Goal: Check status: Check status

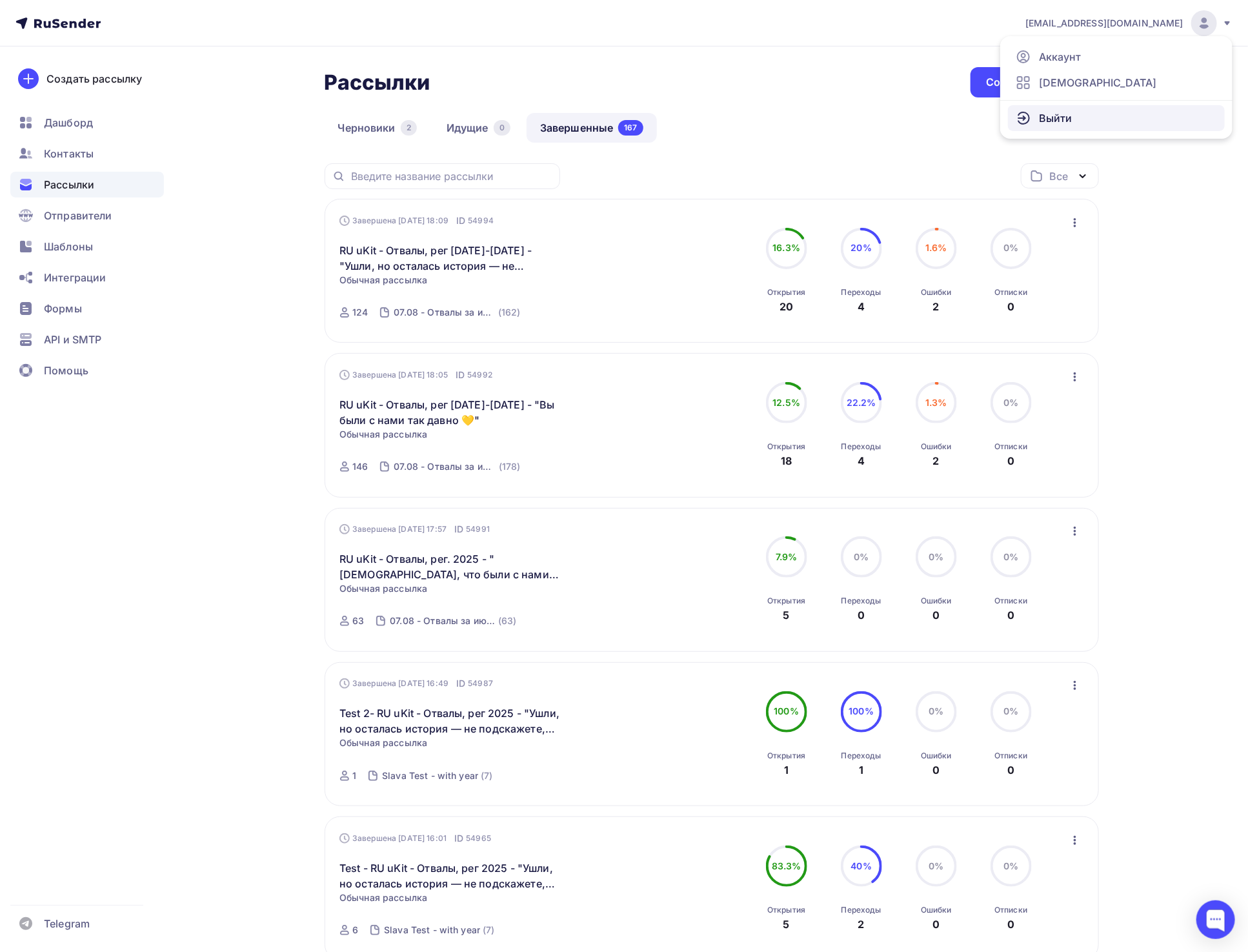
click at [1048, 115] on span "Выйти" at bounding box center [1055, 118] width 33 height 16
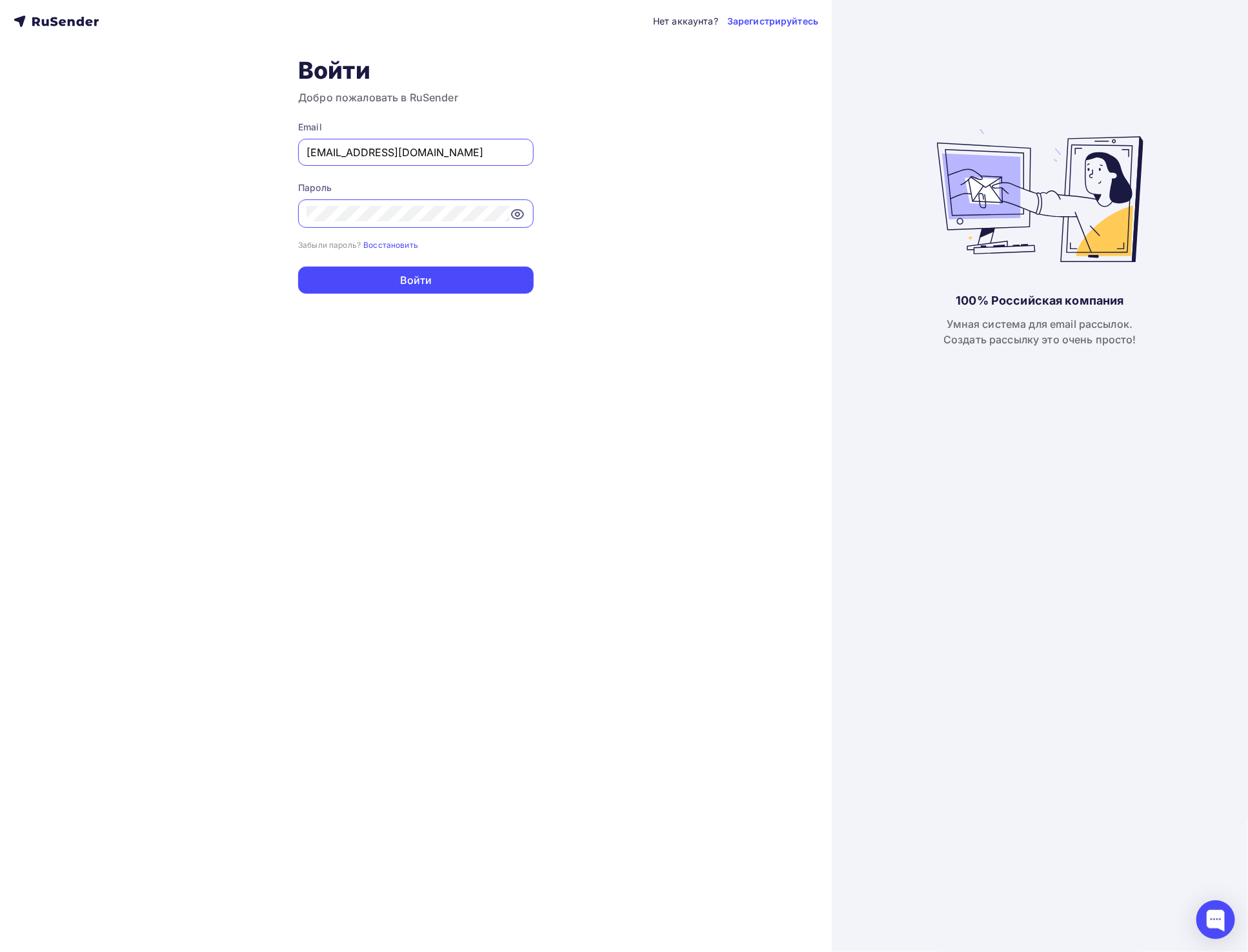
click at [381, 151] on input "a.shevtsov+ukit@ucoz-team.net" at bounding box center [416, 152] width 219 height 16
paste input "[EMAIL_ADDRESS][DOMAIN_NAME]"
type input "[EMAIL_ADDRESS][DOMAIN_NAME]"
click at [331, 277] on button "Войти" at bounding box center [416, 280] width 236 height 27
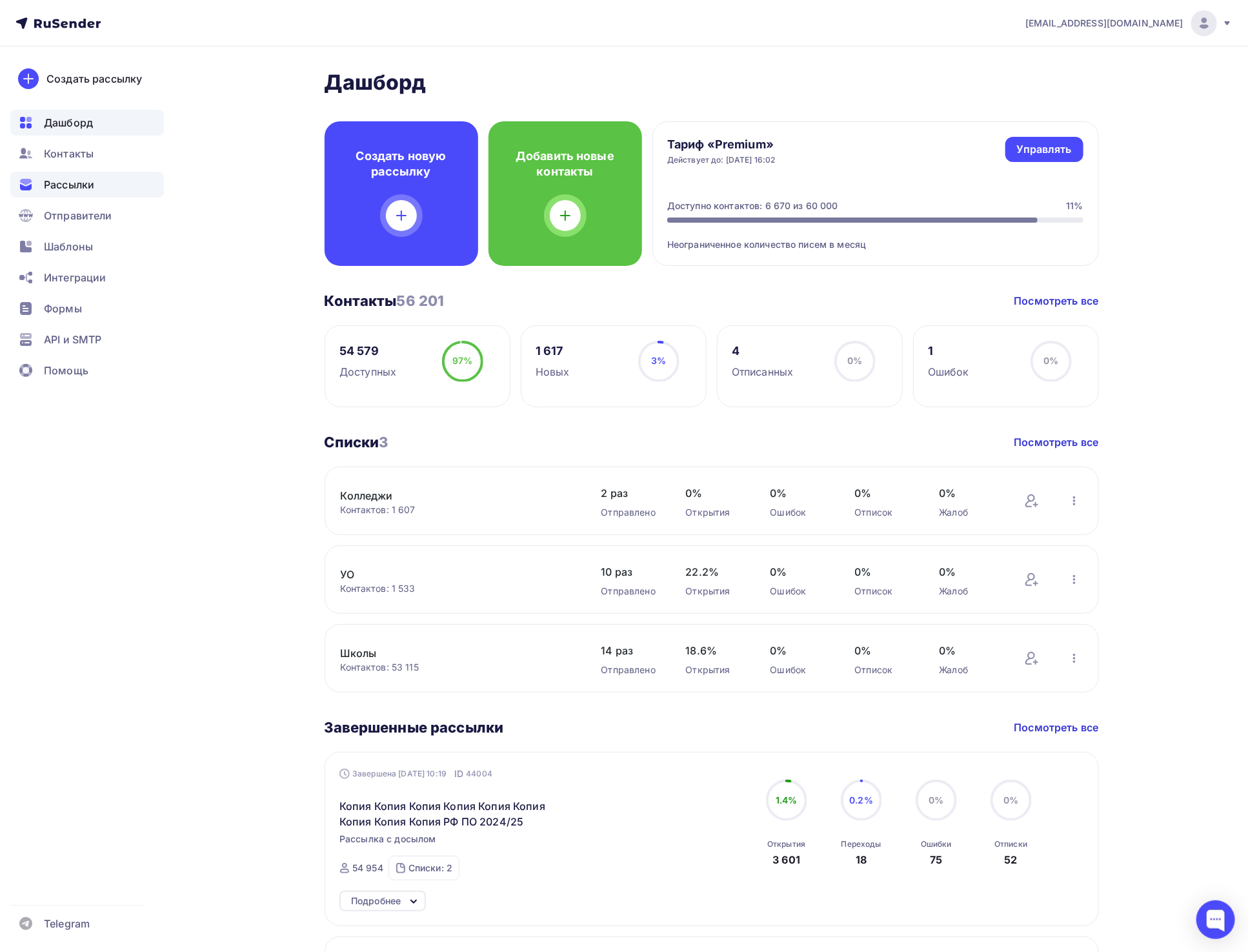
click at [67, 179] on span "Рассылки" at bounding box center [69, 185] width 50 height 16
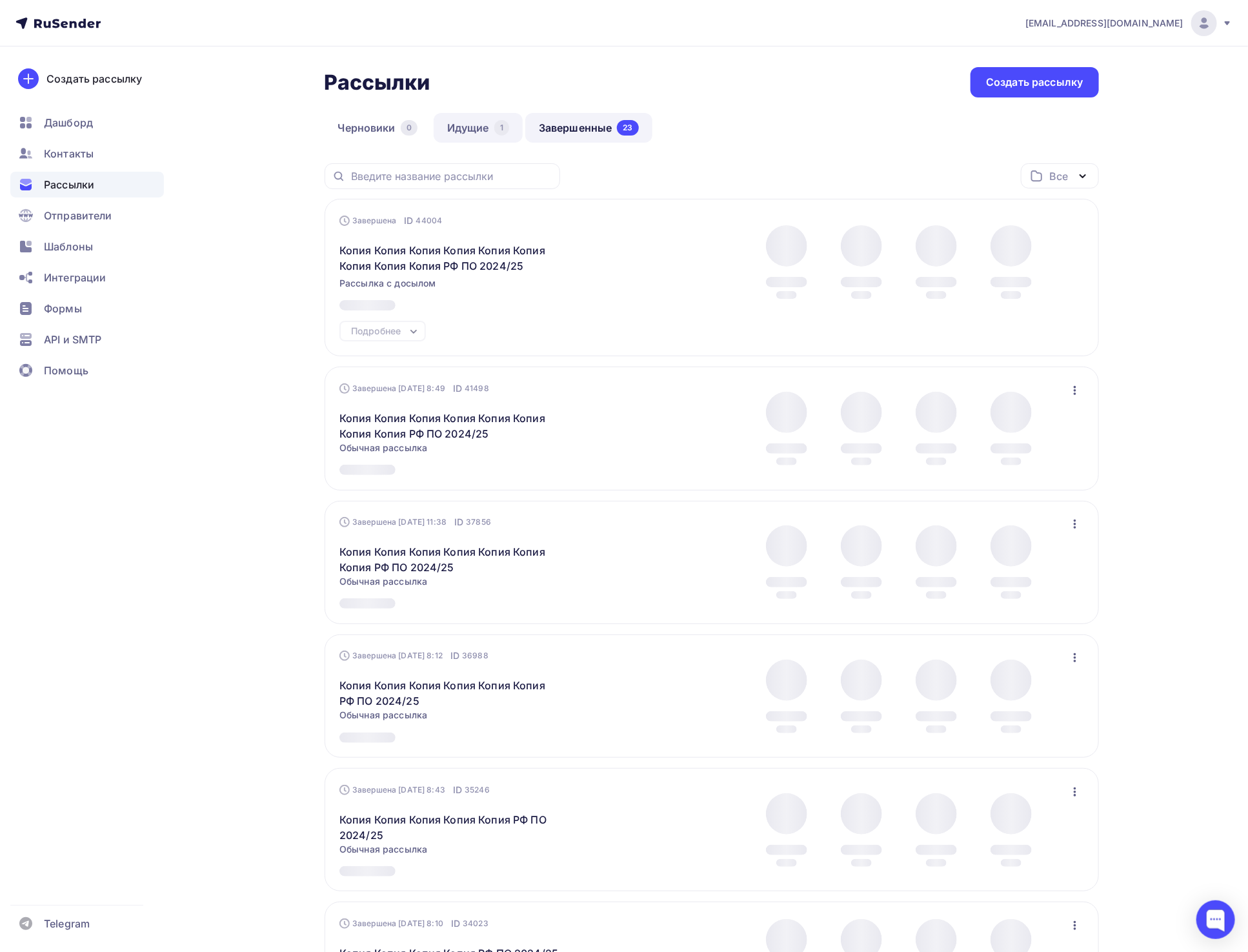
click at [466, 124] on link "Идущие 1" at bounding box center [479, 128] width 89 height 30
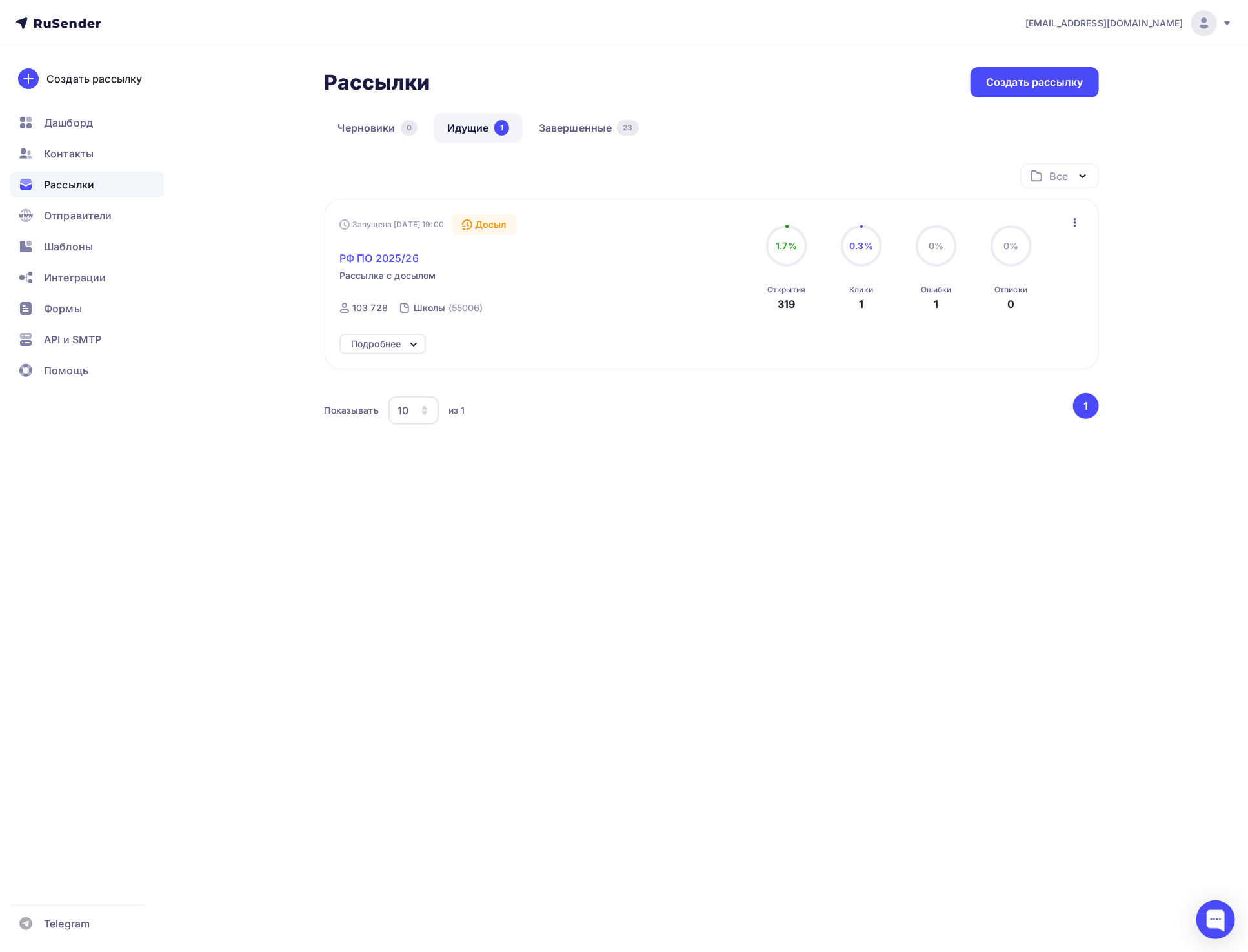
click at [410, 255] on span "РФ ПО 2025/26" at bounding box center [379, 258] width 79 height 16
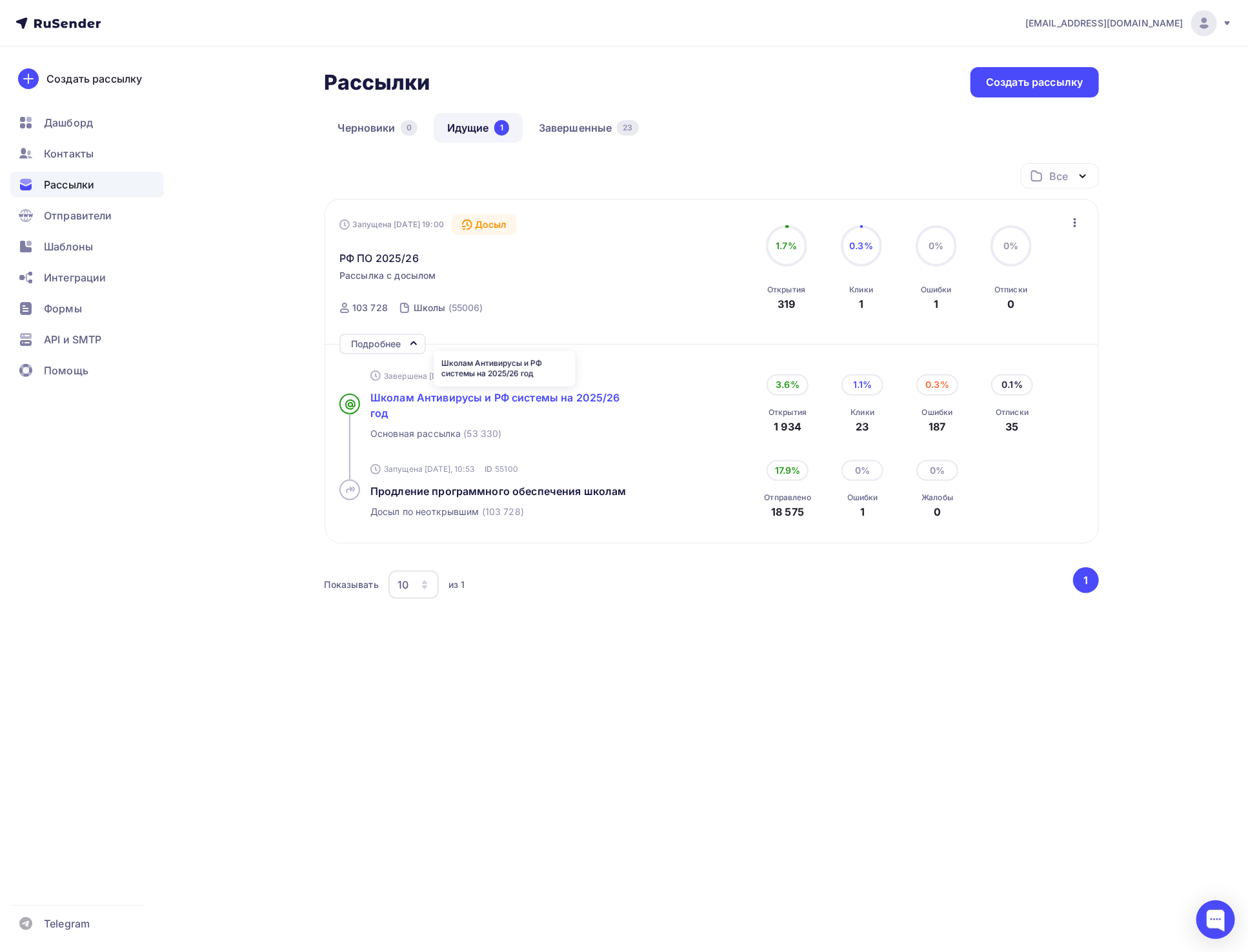
click at [501, 401] on span "Школам Антивирусы и РФ системы на 2025/26 год" at bounding box center [495, 406] width 250 height 28
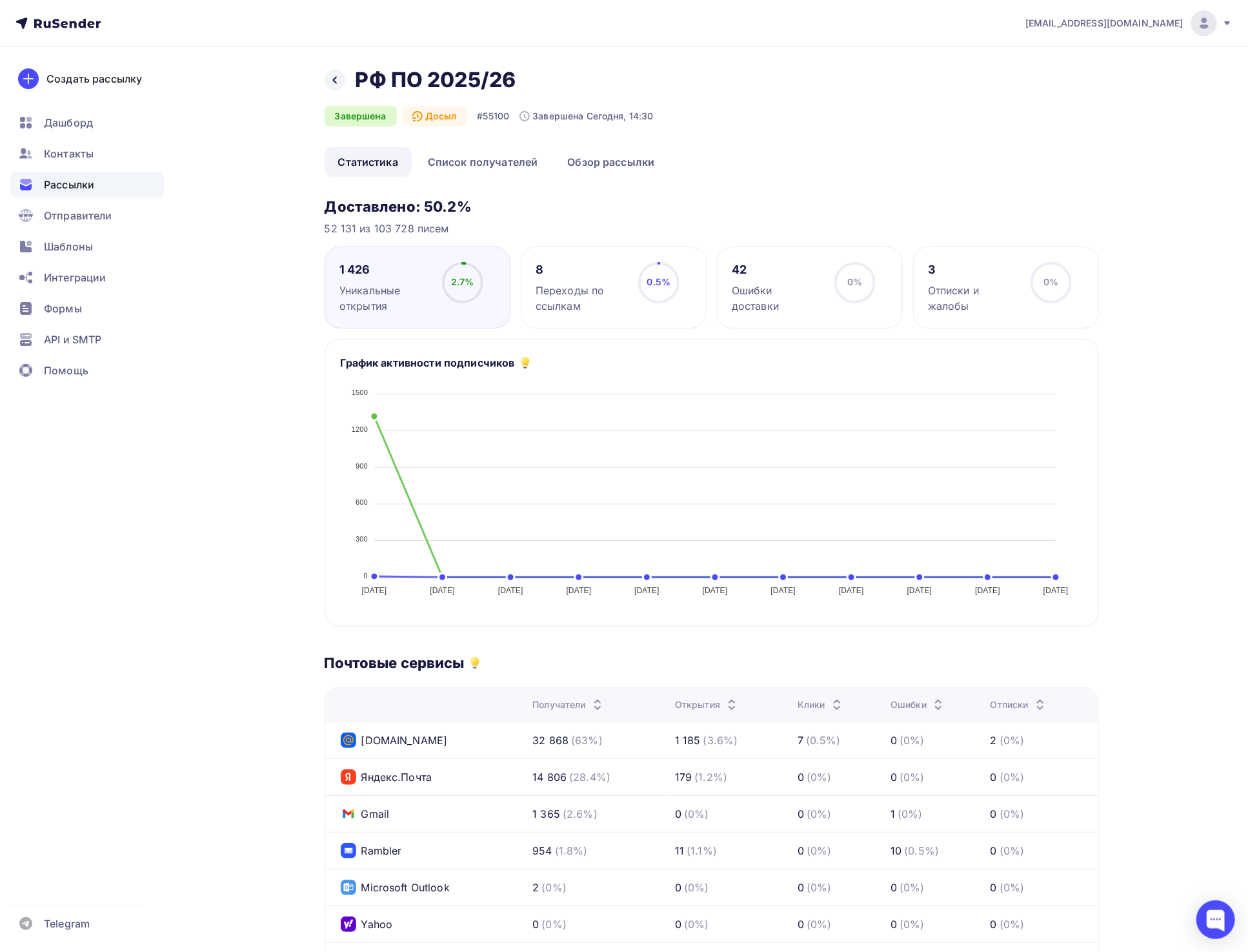
click at [462, 223] on div "52 131 из 103 728 писем" at bounding box center [712, 229] width 774 height 16
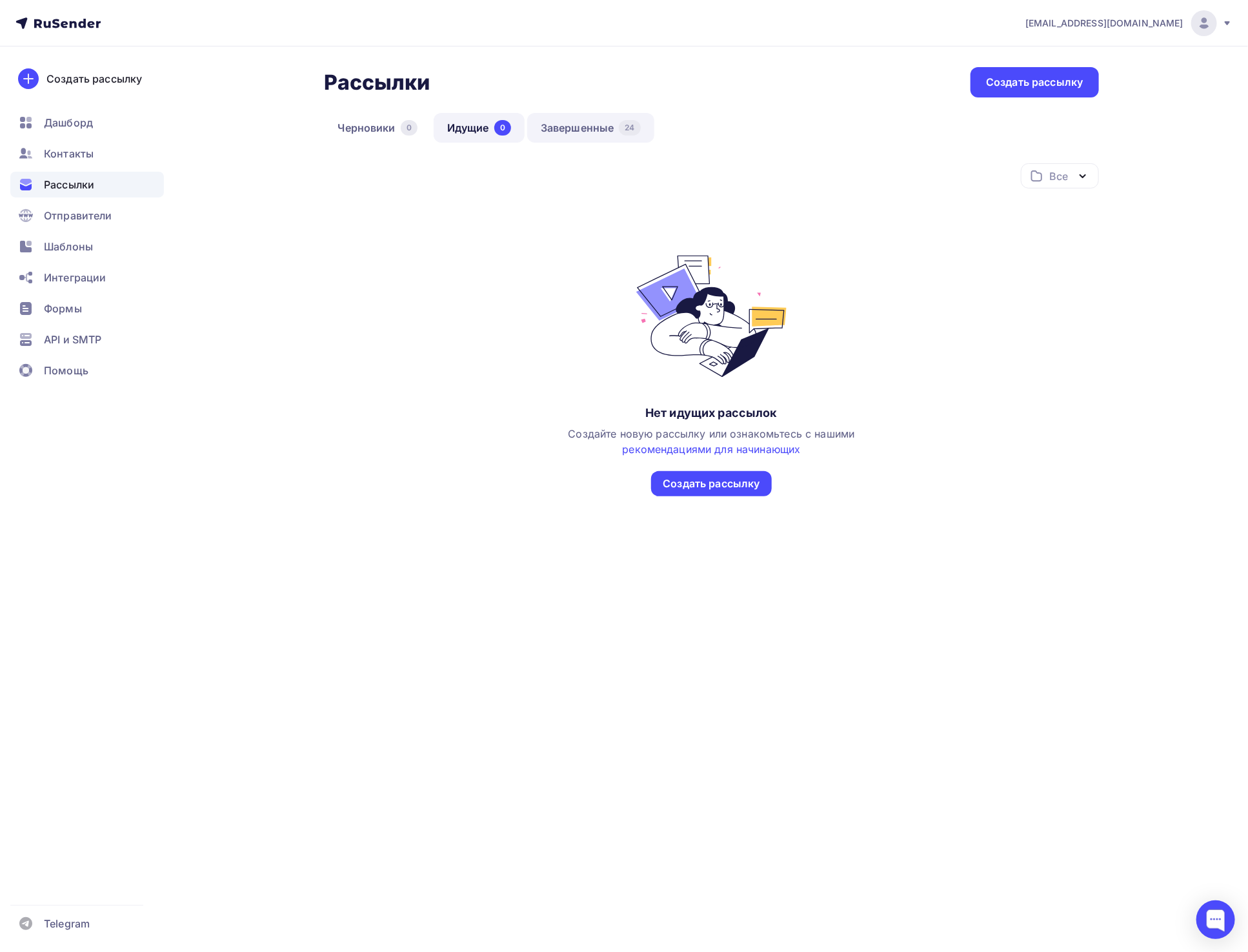
click at [588, 130] on link "Завершенные 24" at bounding box center [591, 128] width 127 height 30
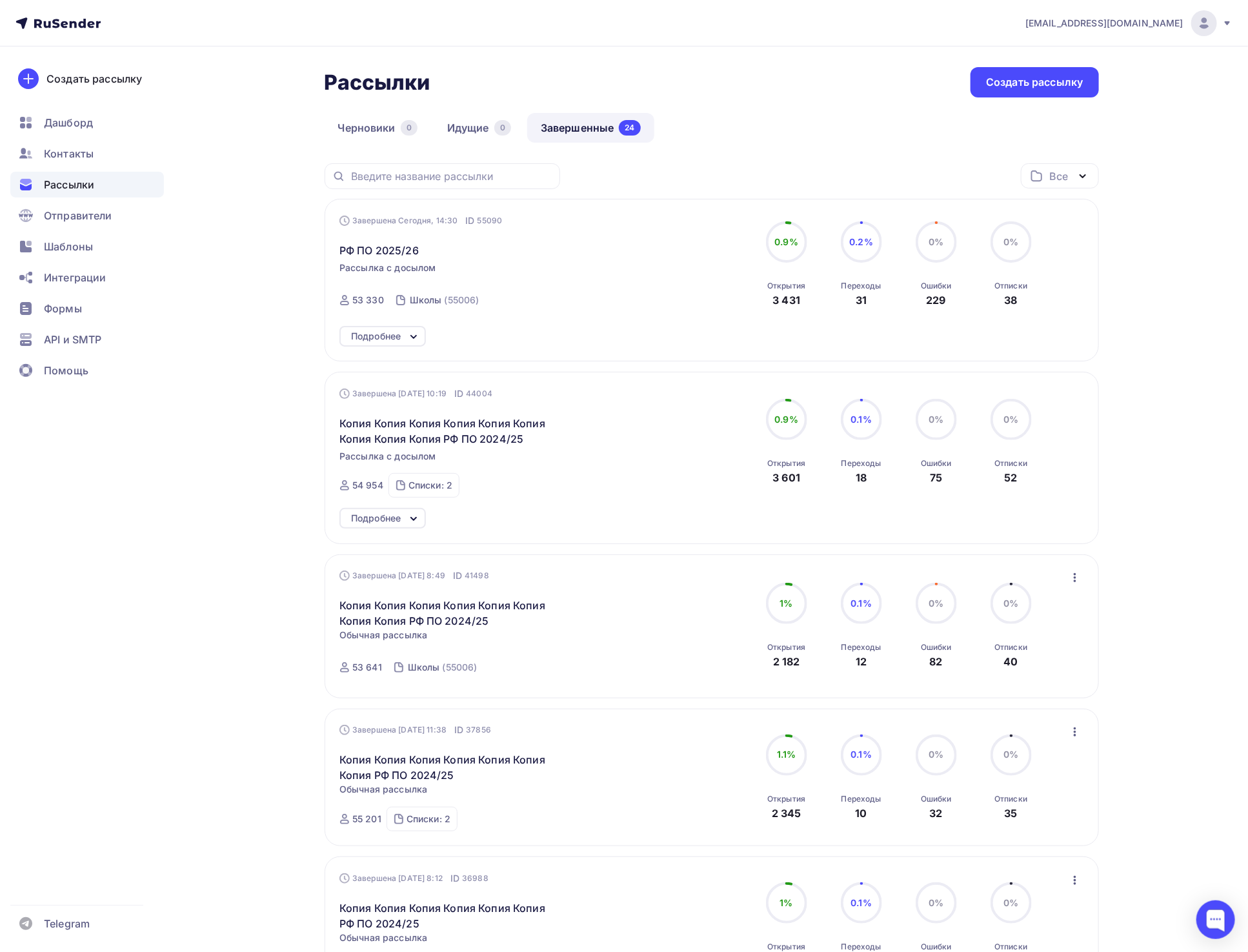
click at [407, 328] on div at bounding box center [414, 336] width 16 height 17
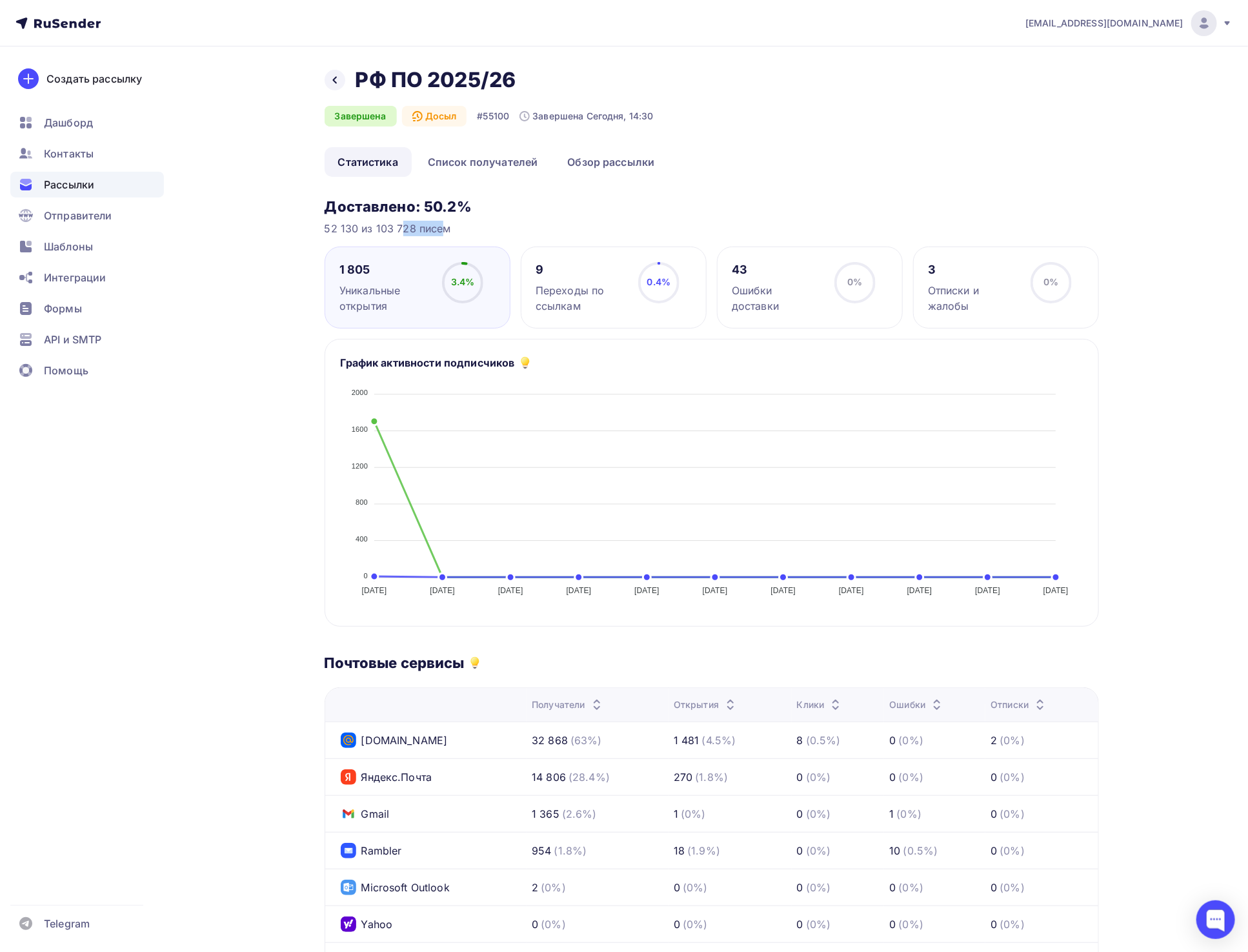
drag, startPoint x: 375, startPoint y: 227, endPoint x: 412, endPoint y: 224, distance: 37.1
click at [412, 224] on div "52 130 из 103 728 писем" at bounding box center [712, 229] width 774 height 16
copy div "103 728"
drag, startPoint x: 326, startPoint y: 229, endPoint x: 357, endPoint y: 227, distance: 31.1
click at [357, 227] on div "52 130 из 103 728 писем" at bounding box center [712, 229] width 774 height 16
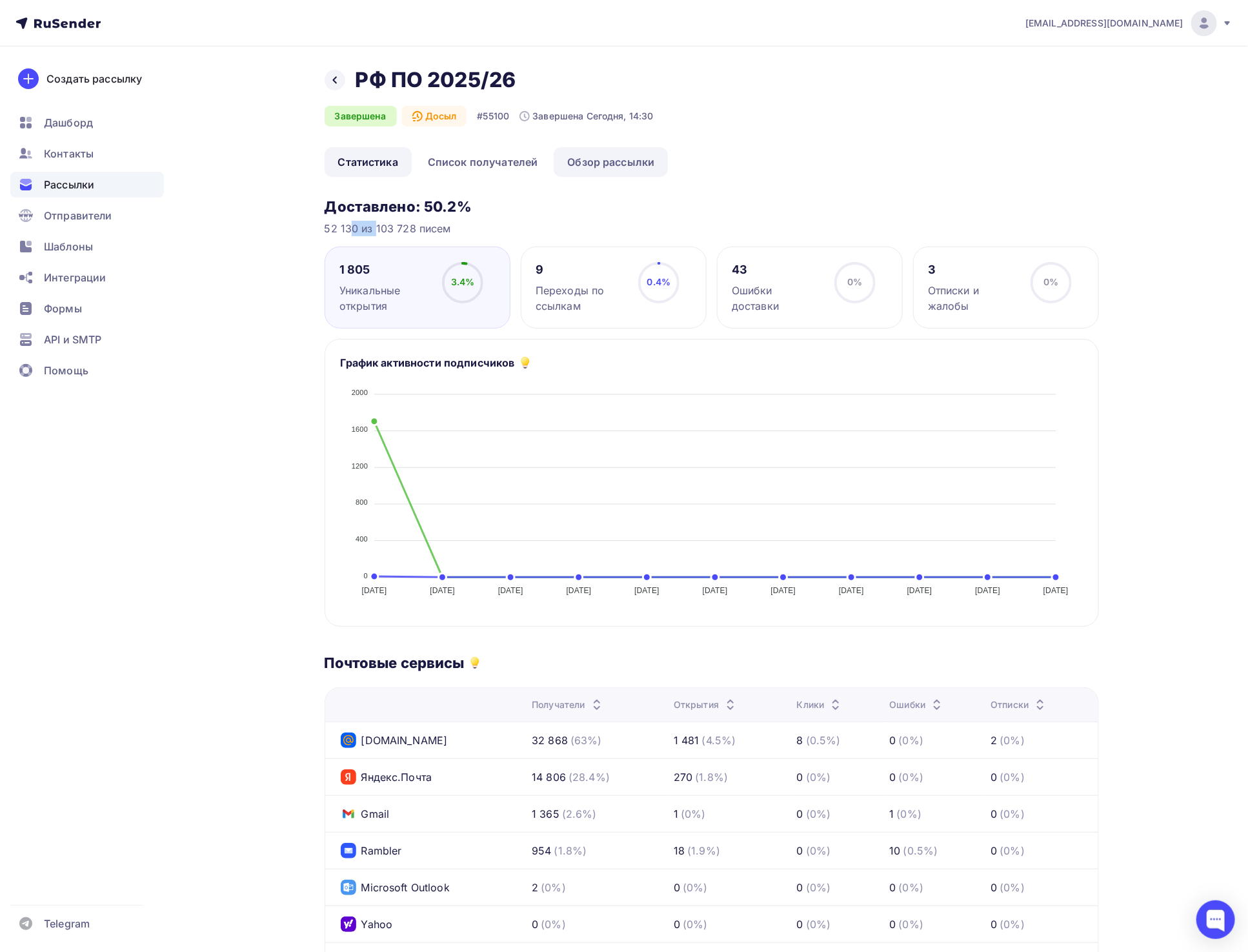
click at [630, 159] on link "Обзор рассылки" at bounding box center [610, 162] width 114 height 30
